Goal: Find specific page/section: Find specific page/section

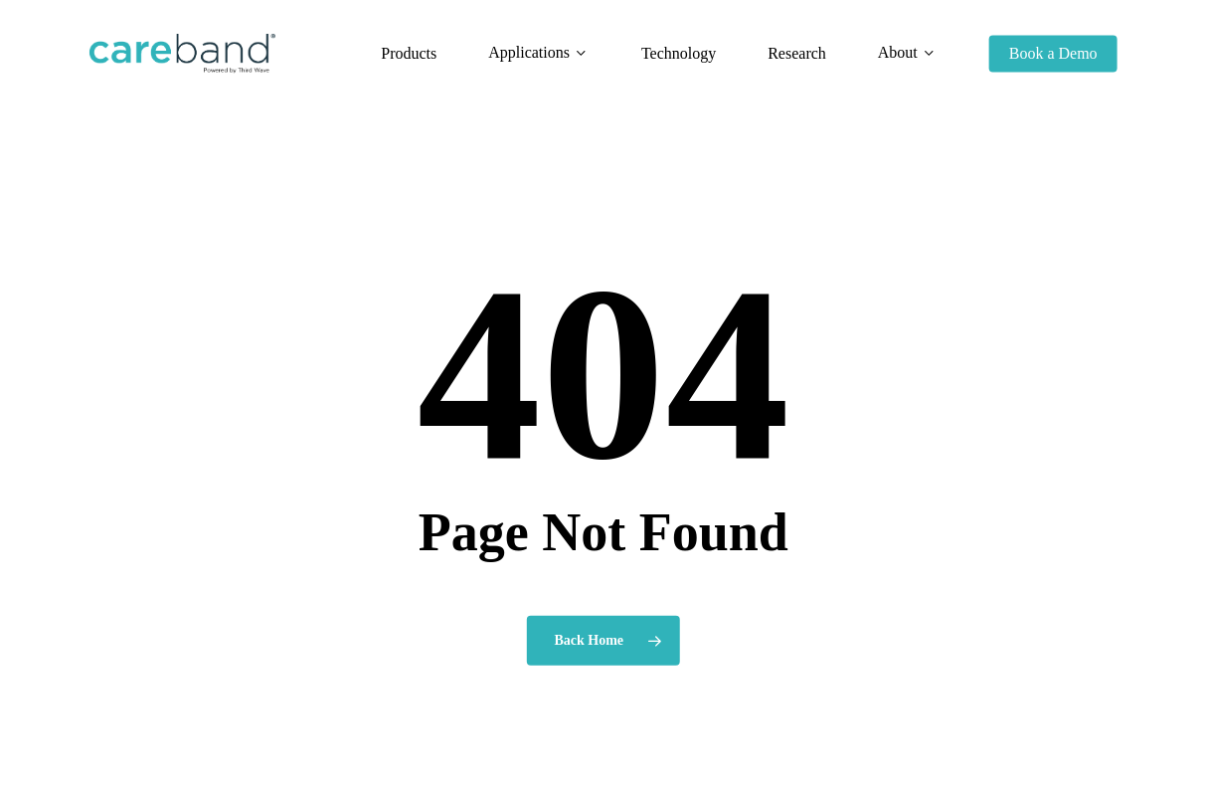
click at [223, 64] on img at bounding box center [183, 54] width 186 height 40
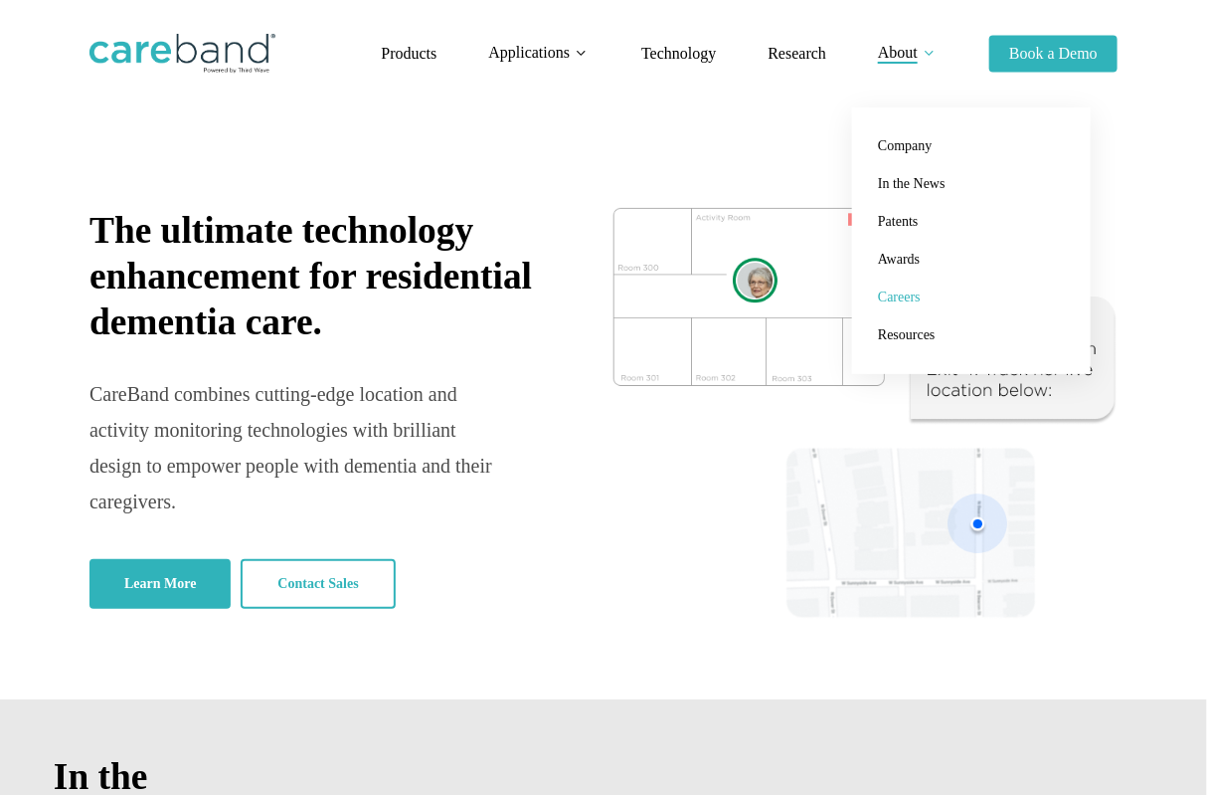
click at [908, 298] on span "Careers" at bounding box center [899, 296] width 43 height 15
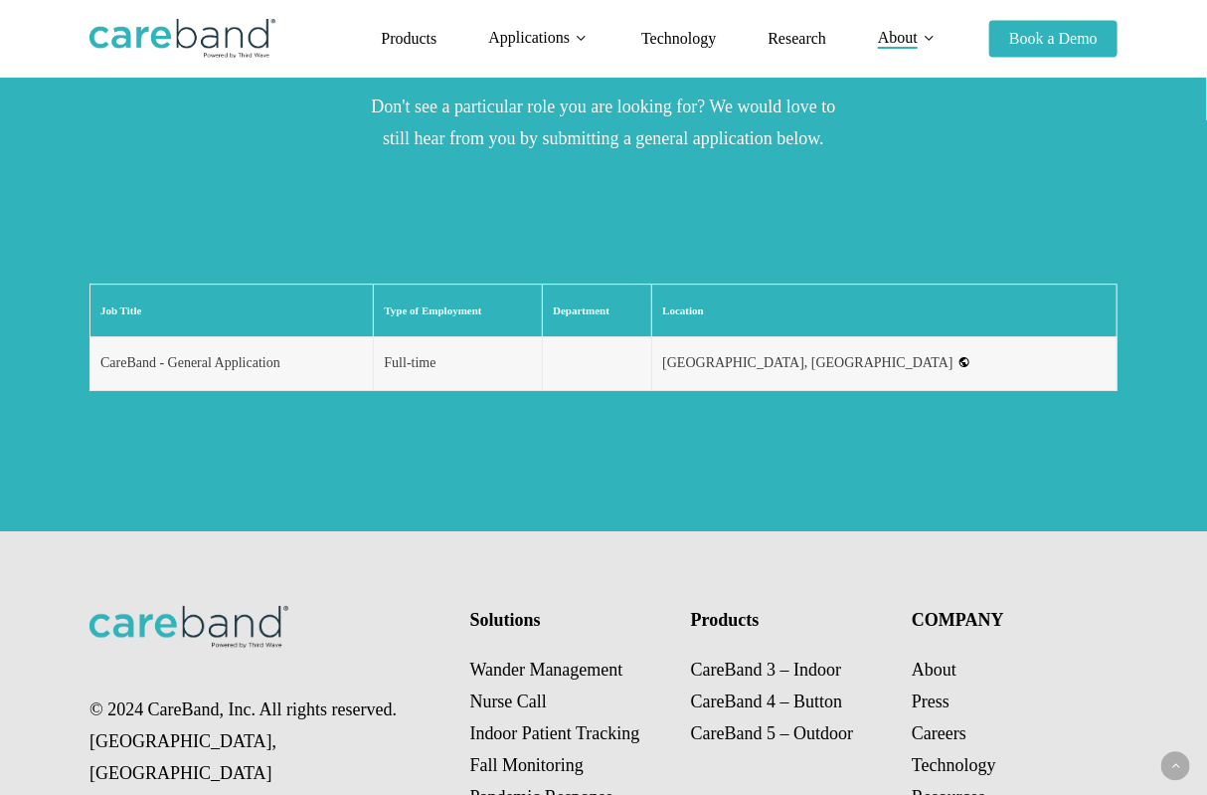
scroll to position [2263, 0]
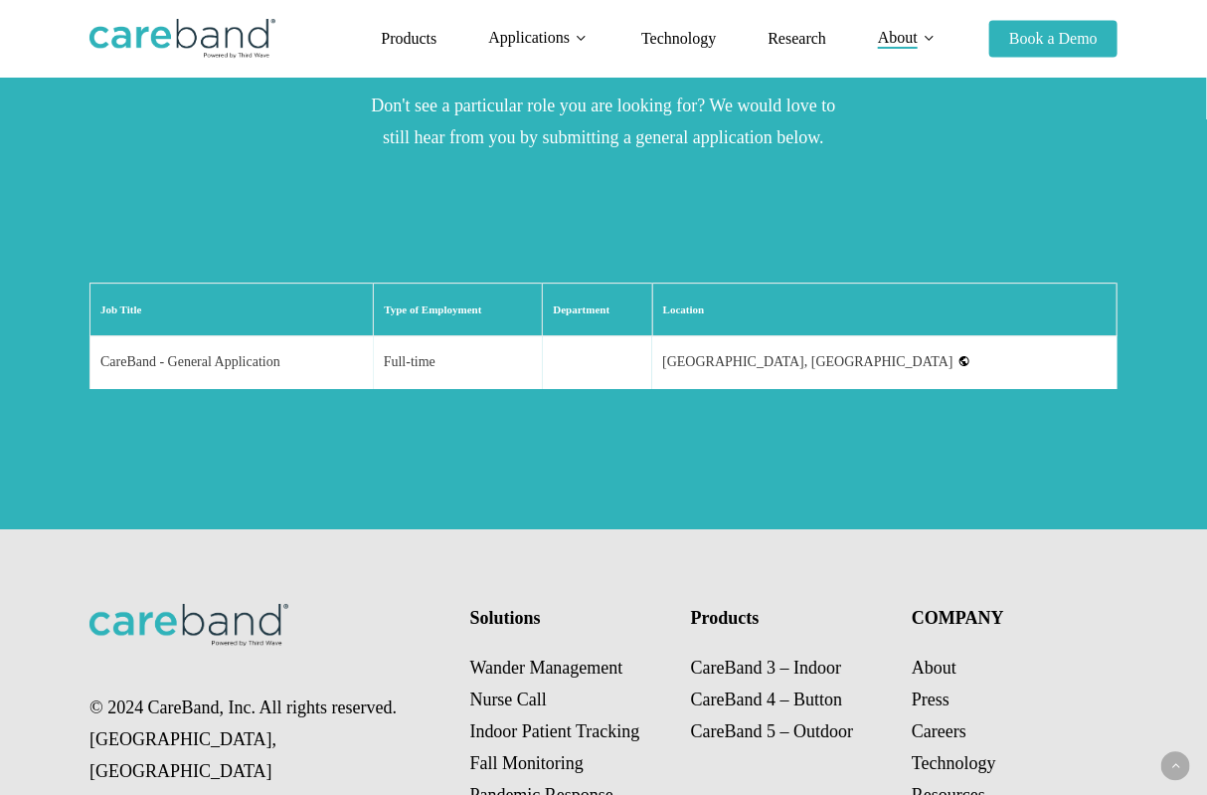
click at [218, 336] on td "CareBand - General Application" at bounding box center [232, 362] width 283 height 53
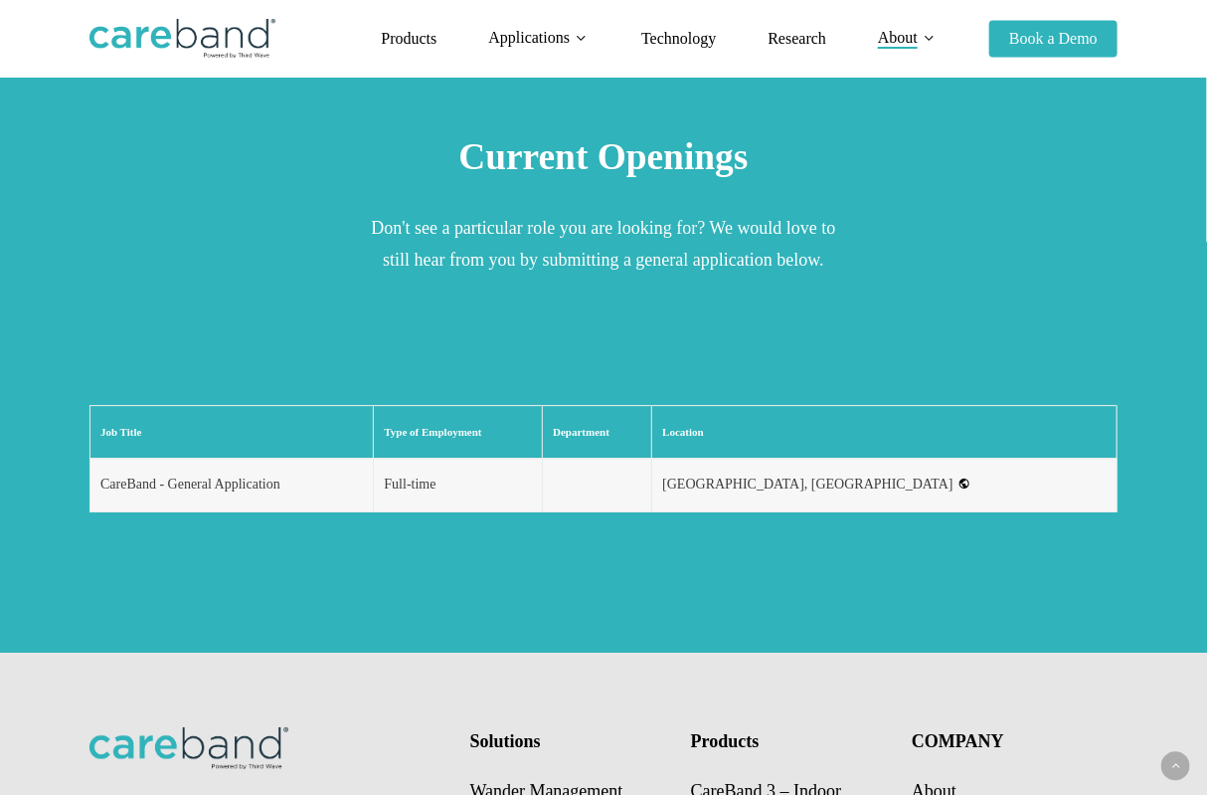
scroll to position [2143, 0]
